Goal: Task Accomplishment & Management: Use online tool/utility

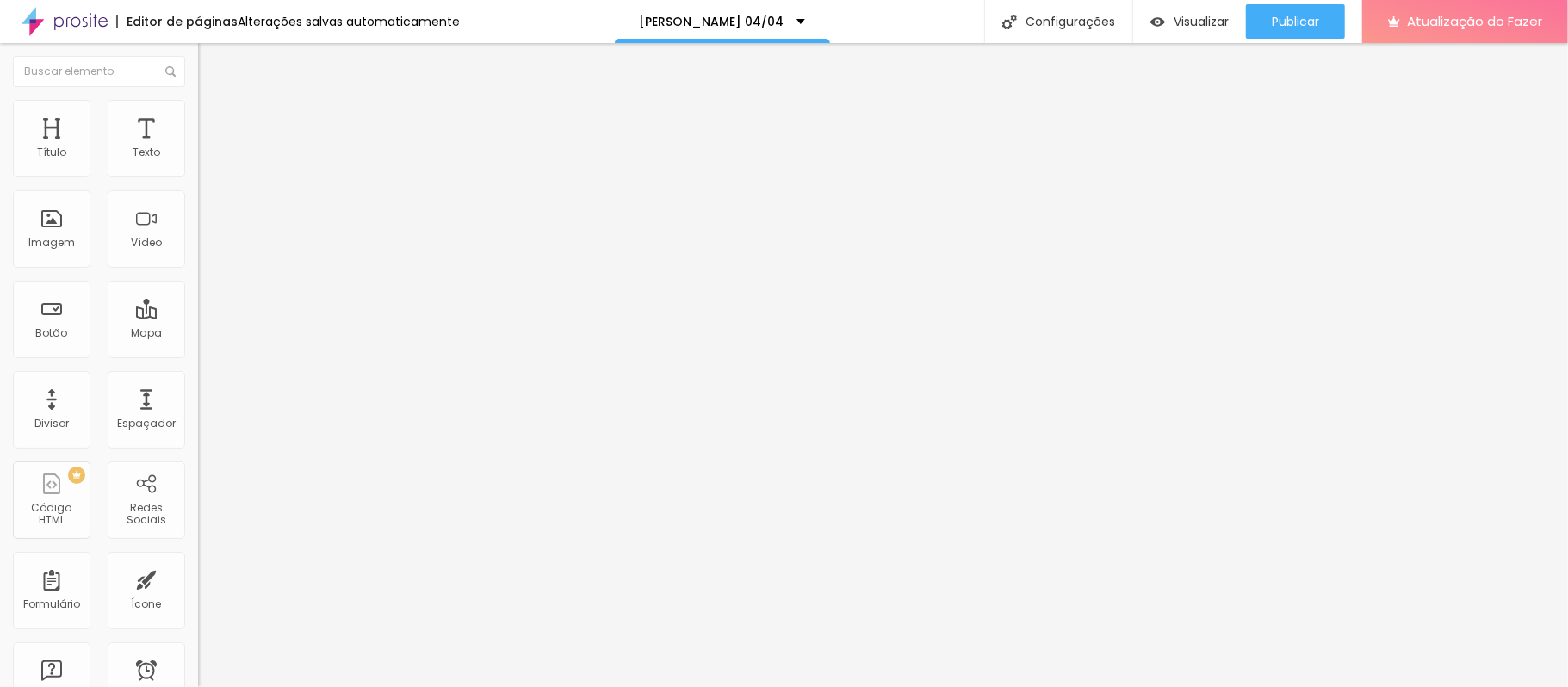
click at [198, 162] on input "https://youtu.be/dZ-GxGSYMSI" at bounding box center [302, 153] width 207 height 17
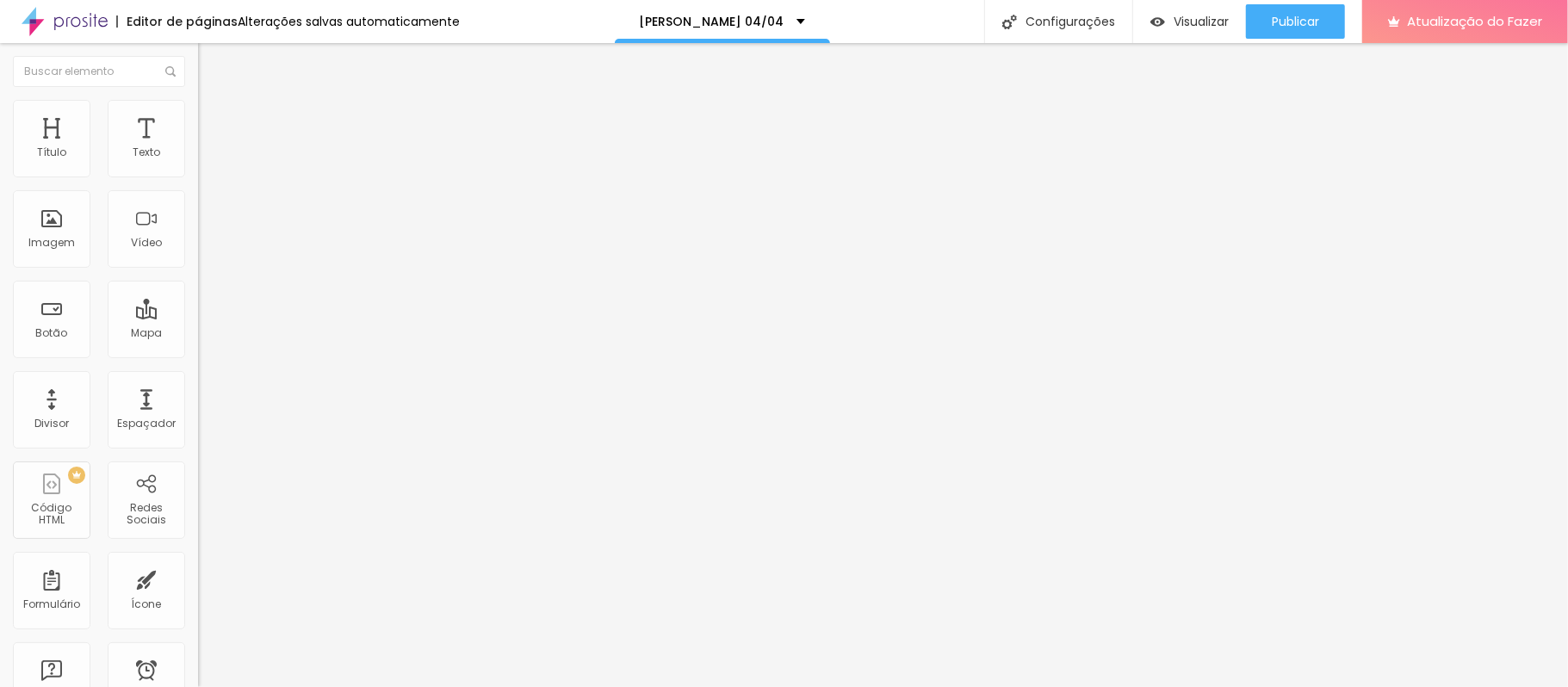
paste input "fTREAnbJIBw"
type input "https://youtu.be/fTREAnbJIBw"
click at [198, 354] on input "https://memoriaemfotos.alboompro.com/albunscomrec100" at bounding box center [302, 346] width 207 height 17
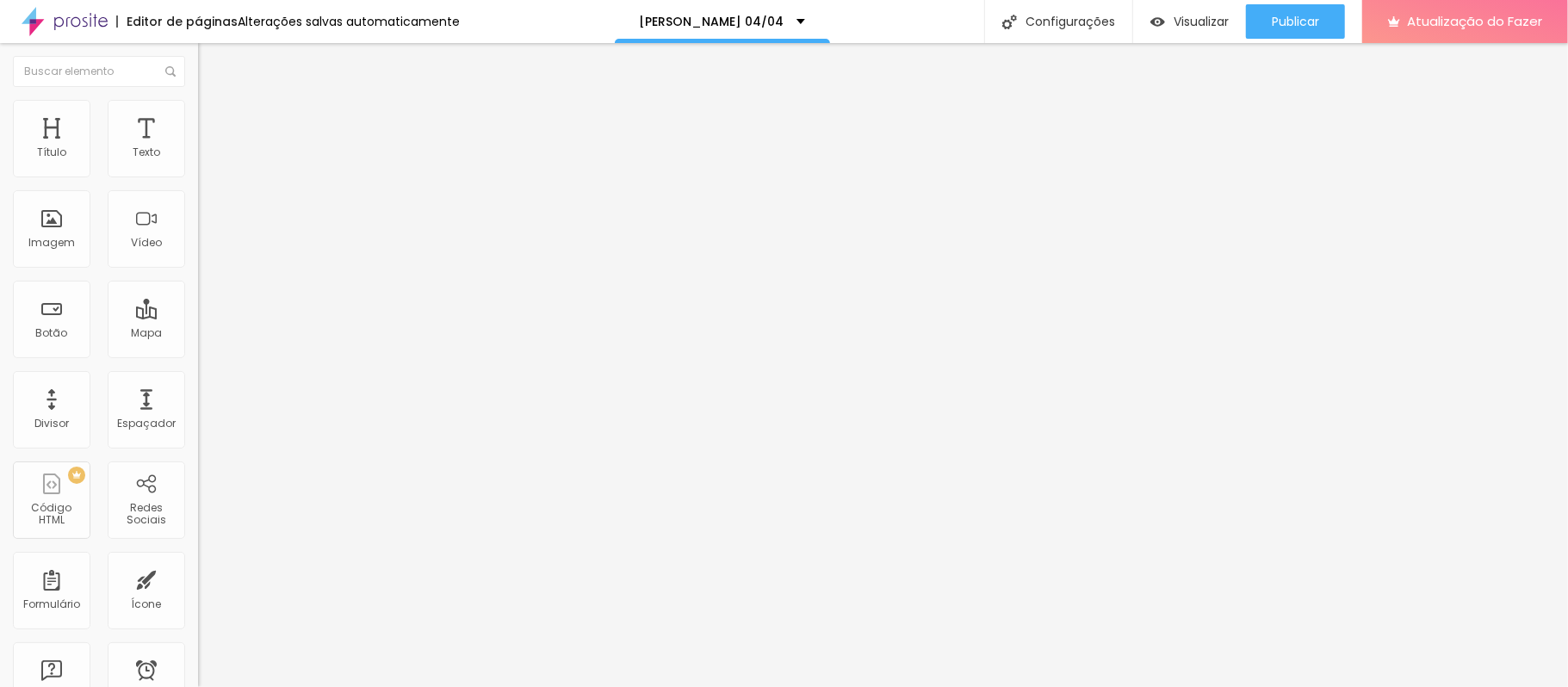
click at [198, 354] on input "https://memoriaemfotos.alboompro.com/albunscomrec100" at bounding box center [302, 346] width 207 height 17
click at [1079, 19] on font "Configurações" at bounding box center [1070, 22] width 90 height 17
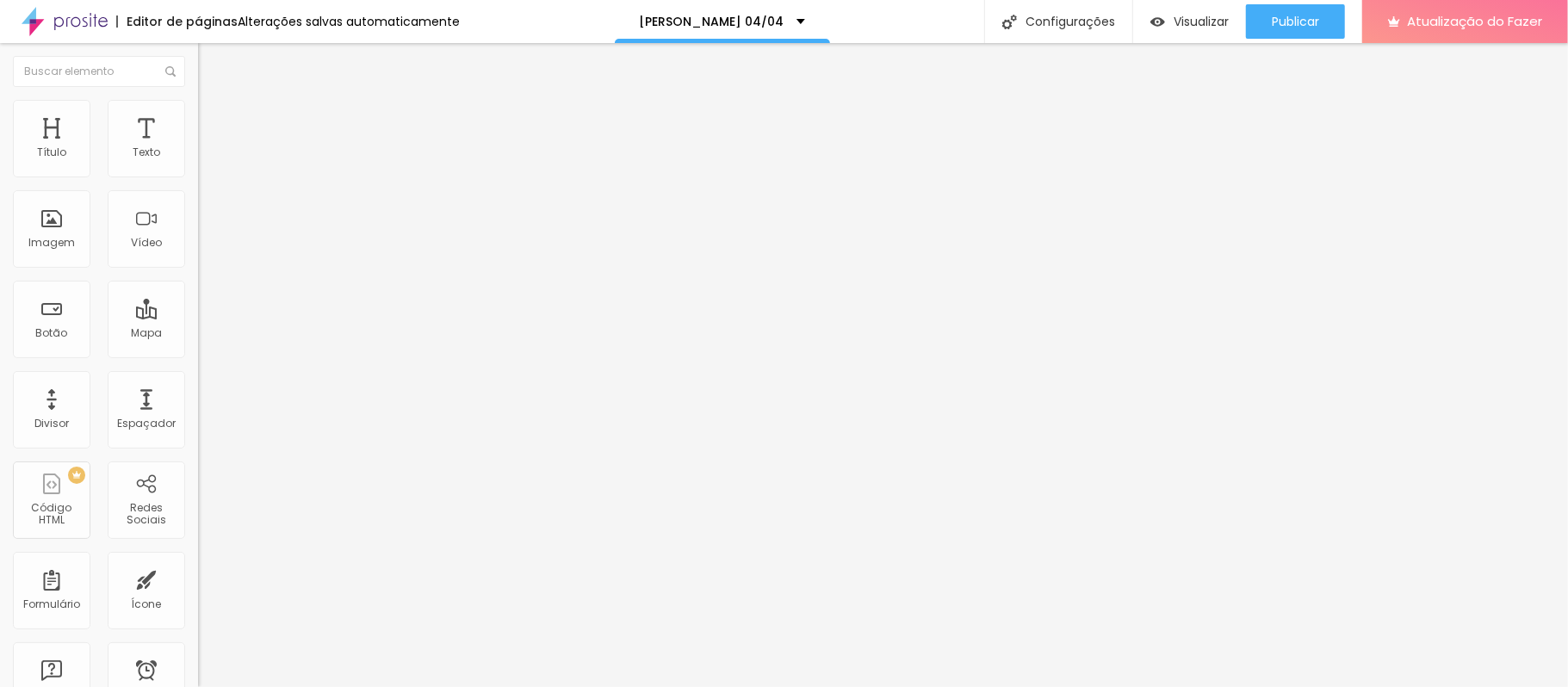
type input "/ecasamento0404"
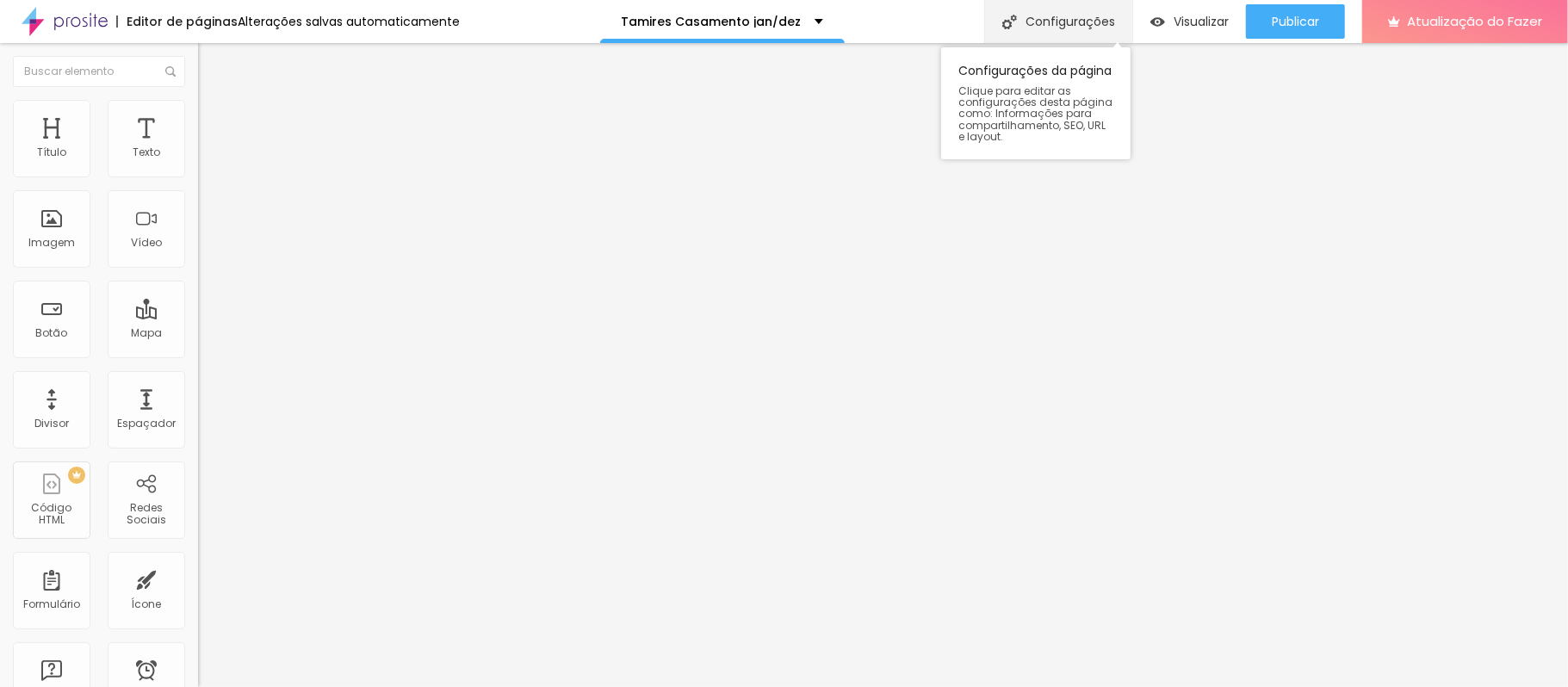
click at [1017, 22] on div "Configurações" at bounding box center [1058, 22] width 148 height 43
type input "/tcasamentojd"
